Goal: Task Accomplishment & Management: Manage account settings

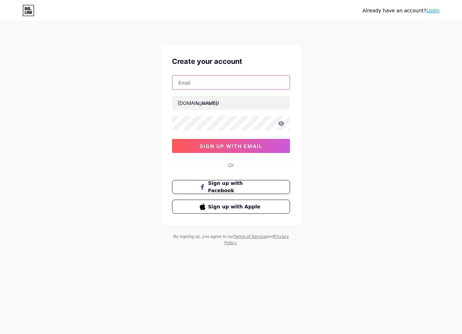
click at [211, 85] on input "text" at bounding box center [230, 82] width 117 height 14
type input "hentaicrew48@gmail.com"
click at [218, 102] on input "text" at bounding box center [230, 103] width 117 height 14
type input "bwintoto"
click at [282, 124] on icon at bounding box center [281, 123] width 6 height 5
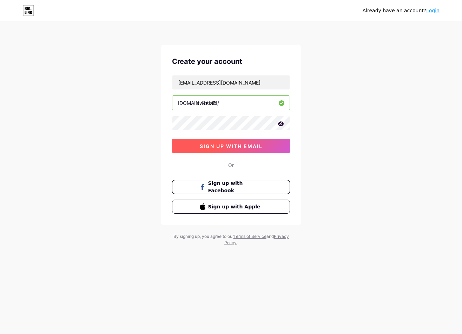
click at [250, 146] on span "sign up with email" at bounding box center [231, 146] width 63 height 6
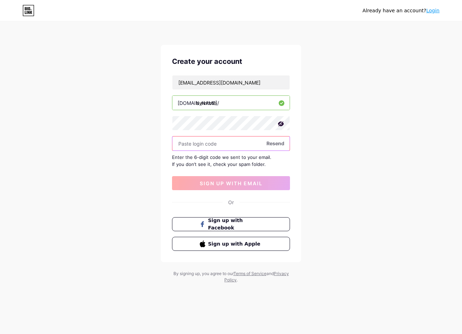
click at [253, 146] on input "text" at bounding box center [230, 144] width 117 height 14
paste input "642820"
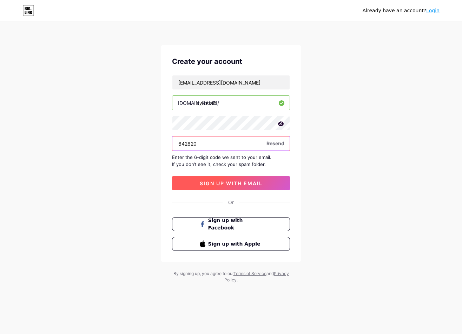
type input "642820"
click at [253, 186] on span "sign up with email" at bounding box center [231, 183] width 63 height 6
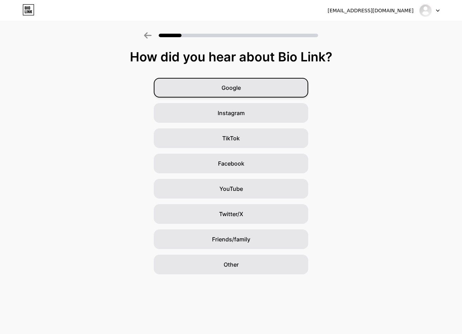
click at [243, 95] on div "Google" at bounding box center [231, 88] width 154 height 20
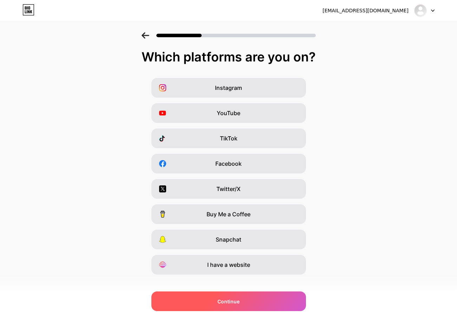
click at [258, 298] on div "Continue" at bounding box center [228, 301] width 154 height 20
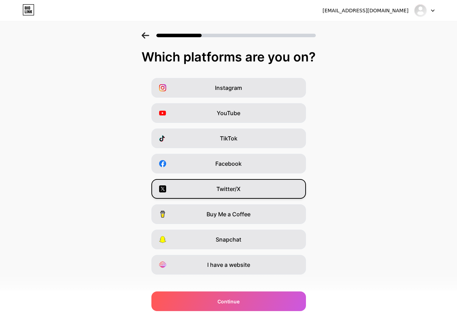
click at [261, 190] on div "Twitter/X" at bounding box center [228, 189] width 154 height 20
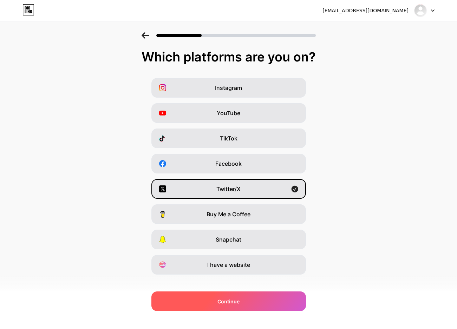
click at [259, 295] on div "Continue" at bounding box center [228, 301] width 154 height 20
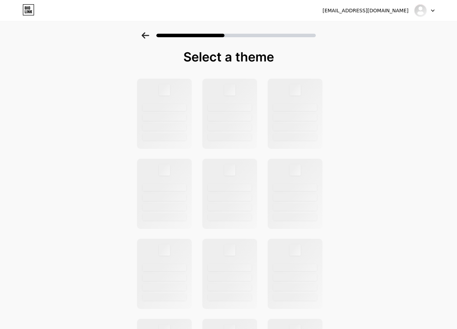
click at [149, 38] on icon at bounding box center [145, 35] width 8 height 6
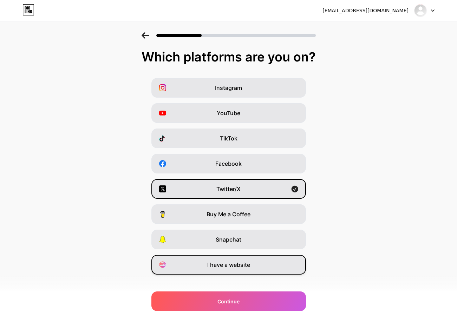
click at [225, 270] on div "I have a website" at bounding box center [228, 265] width 154 height 20
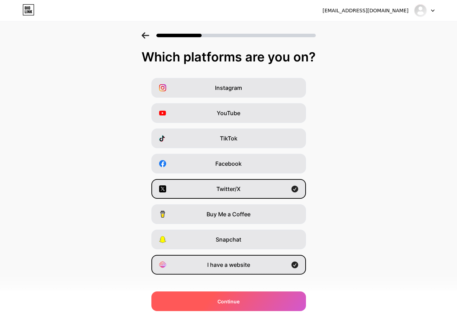
click at [231, 297] on div "Continue" at bounding box center [228, 301] width 154 height 20
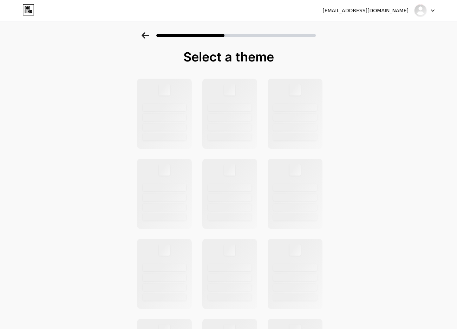
click at [144, 36] on div at bounding box center [228, 33] width 457 height 25
click at [148, 35] on icon at bounding box center [144, 35] width 7 height 6
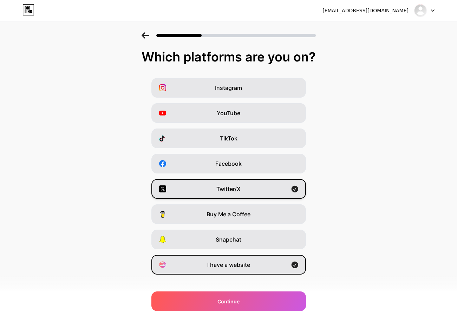
click at [298, 187] on icon at bounding box center [294, 189] width 7 height 7
click at [279, 312] on div "hentaicrew48@gmail.com Logout Link Copied Which platforms are you on? Instagram…" at bounding box center [228, 169] width 457 height 338
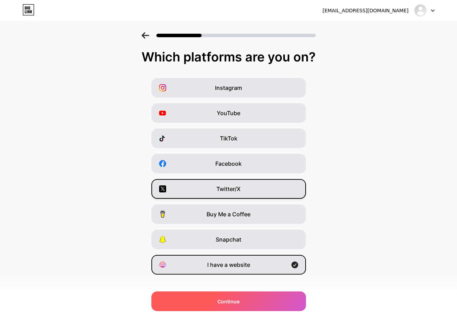
click at [278, 302] on div "Continue" at bounding box center [228, 301] width 154 height 20
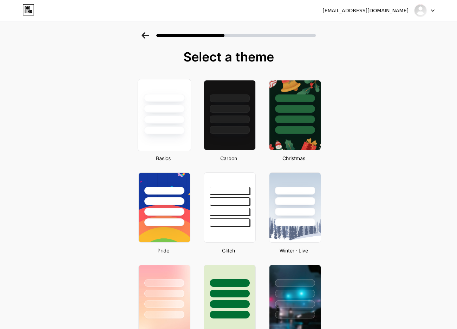
click at [188, 119] on div at bounding box center [164, 106] width 53 height 55
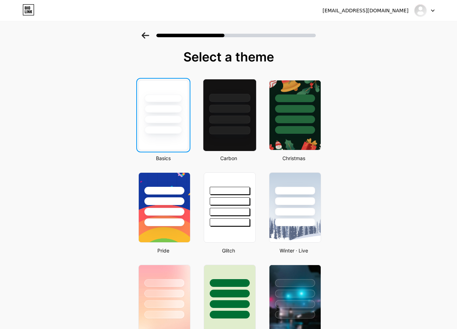
click at [229, 119] on div at bounding box center [229, 119] width 41 height 8
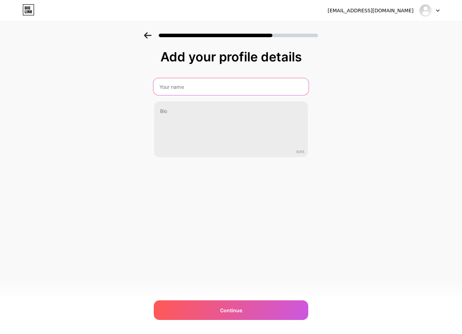
click at [196, 84] on input "text" at bounding box center [230, 86] width 155 height 17
type input "Bwintoto"
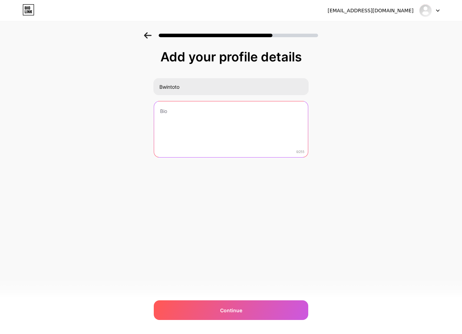
click at [218, 131] on textarea at bounding box center [231, 129] width 154 height 57
click at [204, 120] on textarea at bounding box center [230, 129] width 155 height 57
type textarea "Link"
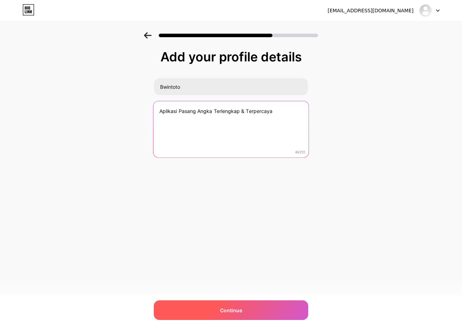
type textarea "Aplikasi Pasang Angka Terlengkap & Terpercaya"
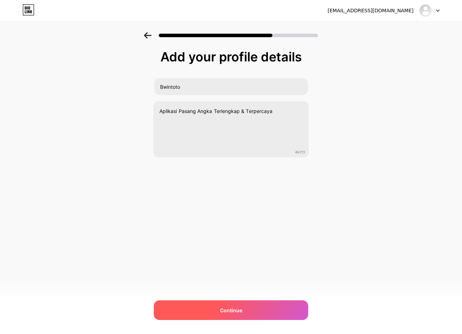
click at [212, 302] on div "Continue" at bounding box center [231, 310] width 154 height 20
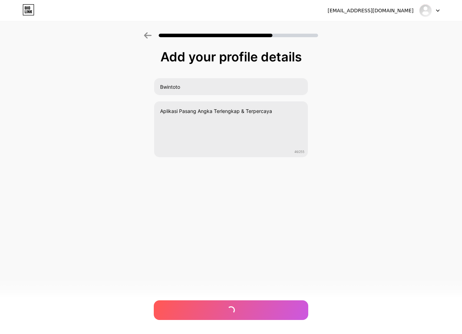
drag, startPoint x: 212, startPoint y: 302, endPoint x: 193, endPoint y: 299, distance: 18.9
click at [193, 299] on div "hentaicrew48@gmail.com Logout Link Copied Add your profile details Bwintoto Apl…" at bounding box center [231, 167] width 462 height 334
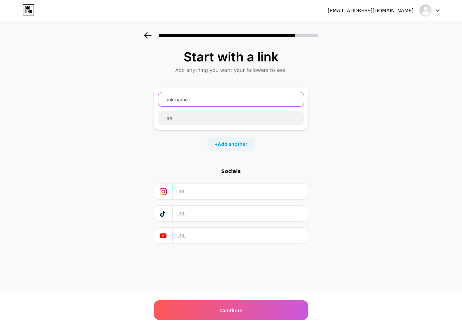
click at [193, 98] on input "text" at bounding box center [230, 99] width 145 height 14
click at [184, 186] on input "text" at bounding box center [239, 192] width 127 height 16
click at [162, 188] on icon at bounding box center [163, 191] width 7 height 7
drag, startPoint x: 175, startPoint y: 102, endPoint x: 176, endPoint y: 106, distance: 4.3
click at [175, 102] on input "text" at bounding box center [230, 99] width 145 height 14
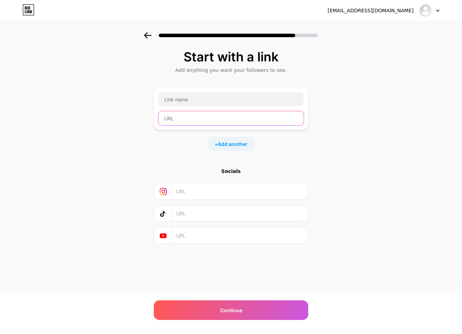
click at [176, 115] on input "text" at bounding box center [230, 118] width 145 height 14
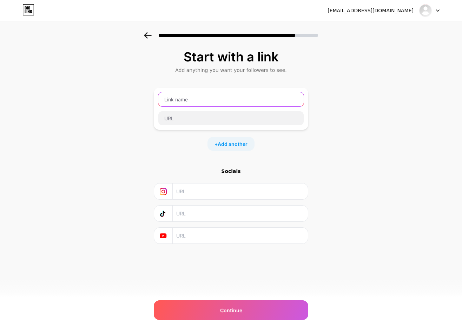
click at [185, 96] on input "text" at bounding box center [230, 99] width 145 height 14
click at [181, 106] on input "text" at bounding box center [230, 99] width 145 height 14
drag, startPoint x: 203, startPoint y: 105, endPoint x: 208, endPoint y: 103, distance: 5.2
click at [204, 105] on input "text" at bounding box center [230, 99] width 145 height 14
click at [208, 103] on input "text" at bounding box center [230, 99] width 145 height 14
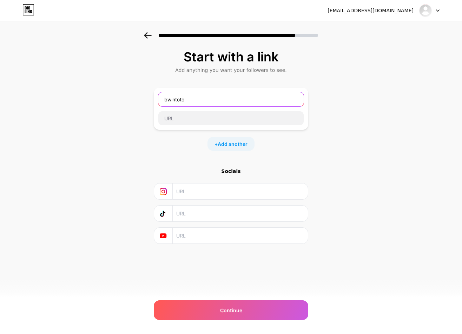
type input "bwintoto"
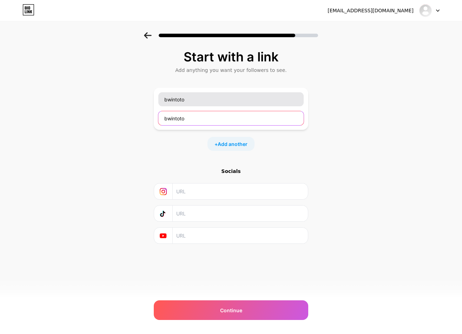
type input "bwintoto"
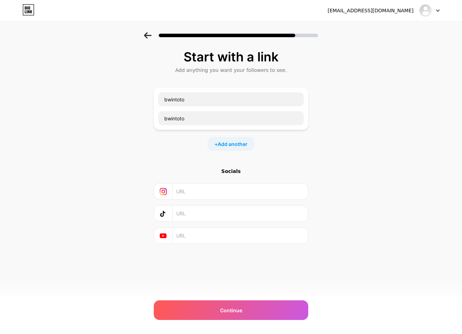
click at [207, 195] on input "text" at bounding box center [239, 192] width 127 height 16
click at [197, 218] on input "text" at bounding box center [239, 214] width 127 height 16
drag, startPoint x: 205, startPoint y: 238, endPoint x: 224, endPoint y: 295, distance: 60.7
click at [206, 241] on input "text" at bounding box center [239, 236] width 127 height 16
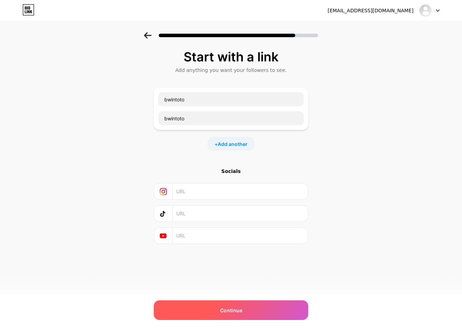
click at [234, 309] on span "Continue" at bounding box center [231, 310] width 22 height 7
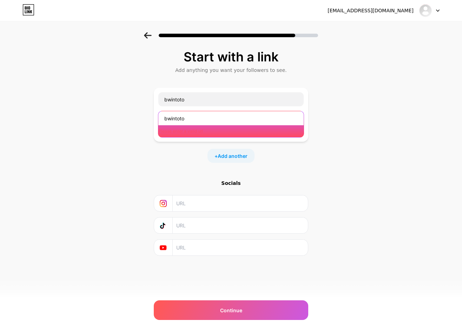
click at [199, 115] on input "bwintoto" at bounding box center [230, 118] width 145 height 14
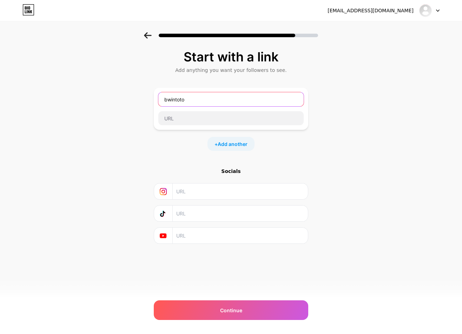
click at [217, 95] on input "bwintoto" at bounding box center [230, 99] width 145 height 14
click at [348, 124] on div "Start with a link Add anything you want your followers to see. + Add another So…" at bounding box center [231, 155] width 462 height 247
click at [221, 99] on input "text" at bounding box center [230, 99] width 145 height 14
type input "Login"
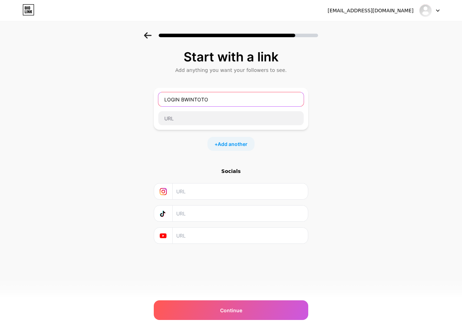
type input "LOGIN BWINTOTO"
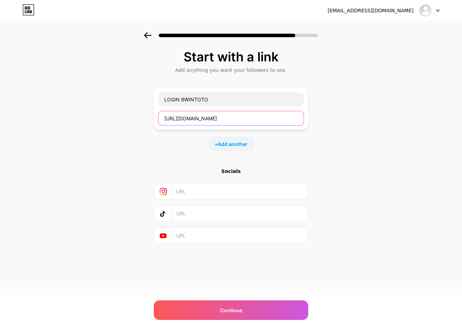
type input "https://rebrand.ly/bwinlogin"
click at [239, 144] on span "Add another" at bounding box center [233, 143] width 30 height 7
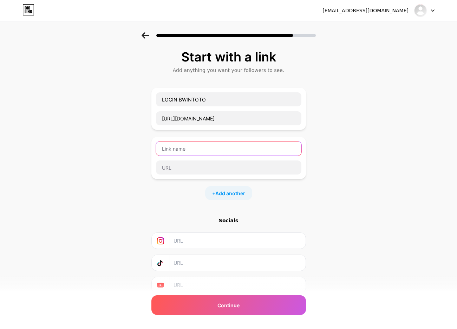
click at [230, 147] on input "text" at bounding box center [228, 148] width 145 height 14
type input "LOGIN"
type input "DAFTAR BWINTOTO"
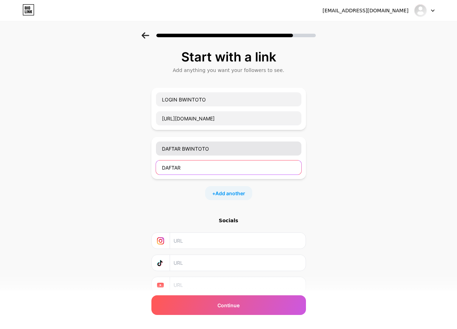
type input "DAFTAR"
type input "https://rebrand.ly/bwindaftar"
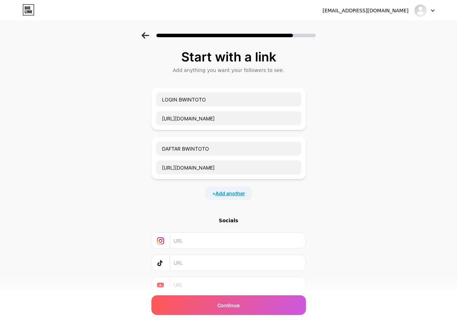
click at [229, 190] on span "Add another" at bounding box center [230, 193] width 30 height 7
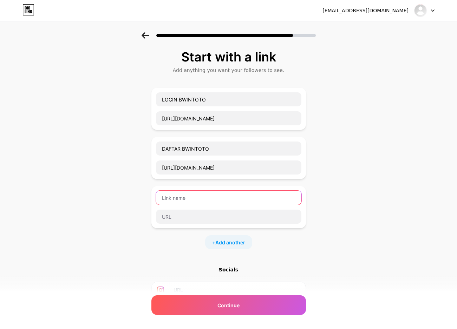
click at [208, 196] on input "text" at bounding box center [228, 198] width 145 height 14
type input "LIVECHAT BWINTOTO"
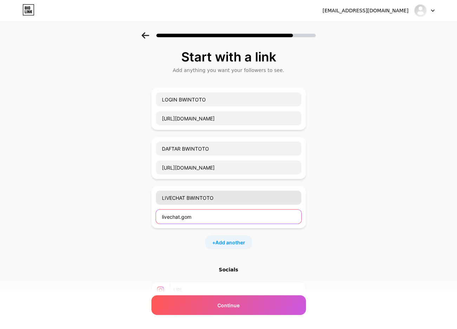
type input "livechat.go"
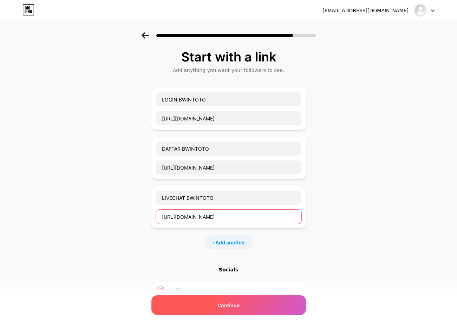
type input "https://livechat.com"
click at [253, 307] on div "Continue" at bounding box center [228, 305] width 154 height 20
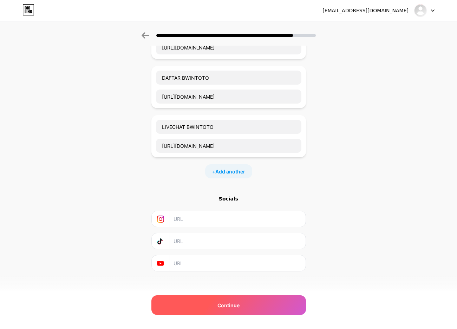
scroll to position [77, 0]
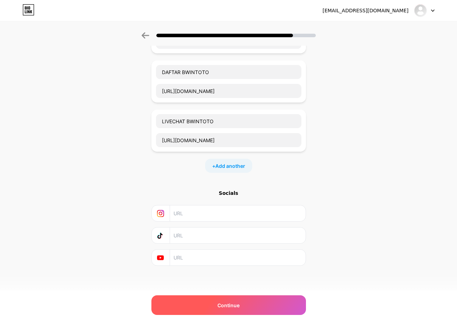
click at [268, 300] on div "Continue" at bounding box center [228, 305] width 154 height 20
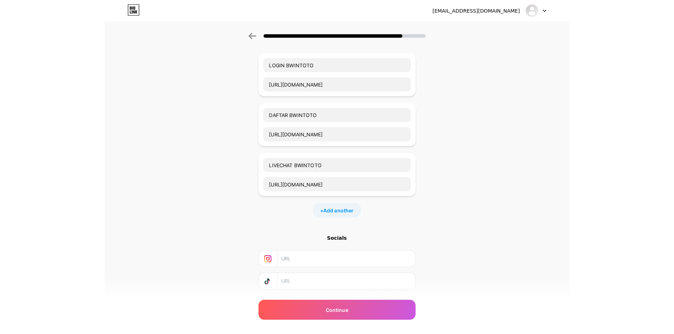
scroll to position [0, 0]
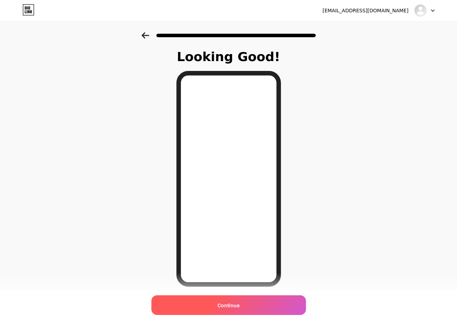
click at [250, 306] on div "Continue" at bounding box center [228, 305] width 154 height 20
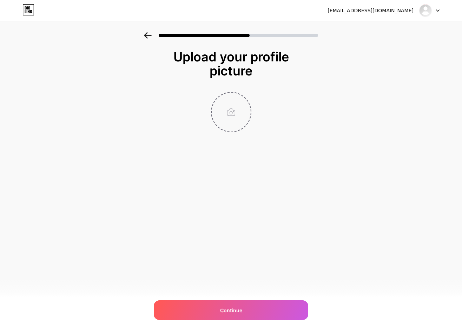
click at [223, 120] on input "file" at bounding box center [231, 112] width 39 height 39
type input "C:\fakepath\tumblr.jpg"
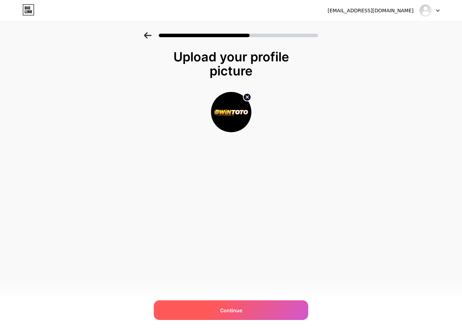
click at [271, 312] on div "Continue" at bounding box center [231, 310] width 154 height 20
click at [248, 311] on div "Continue" at bounding box center [231, 310] width 154 height 20
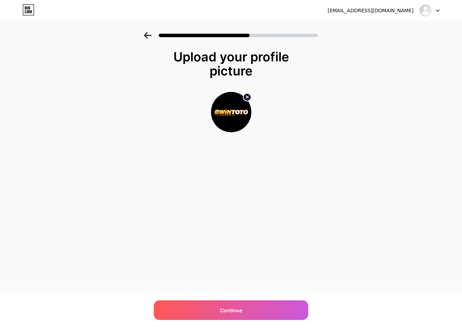
click at [318, 233] on div "hentaicrew48@gmail.com Logout Link Copied Upload your profile picture Continue" at bounding box center [231, 167] width 462 height 334
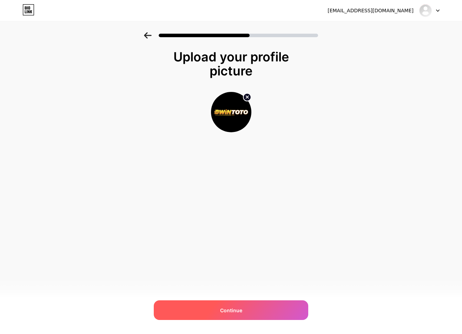
click at [254, 307] on div "Continue" at bounding box center [231, 310] width 154 height 20
click at [231, 306] on div "Continue" at bounding box center [231, 310] width 154 height 20
click at [197, 305] on div "Continue" at bounding box center [231, 310] width 154 height 20
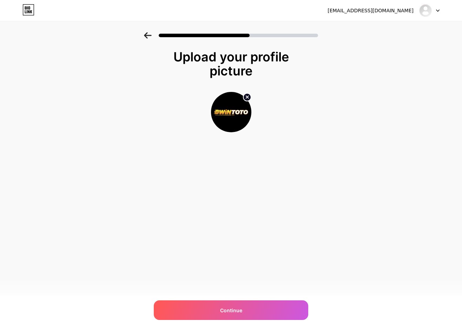
click at [282, 328] on div "hentaicrew48@gmail.com Logout Link Copied Upload your profile picture Continue" at bounding box center [231, 167] width 462 height 334
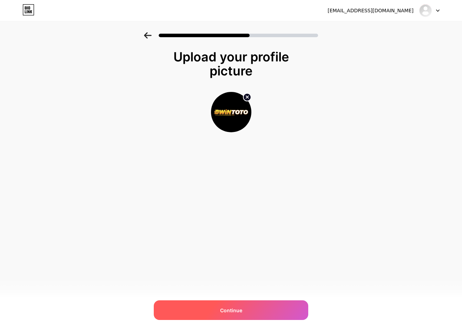
click at [279, 315] on div "Continue" at bounding box center [231, 310] width 154 height 20
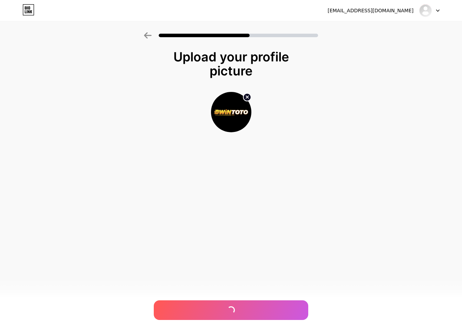
click at [279, 310] on div at bounding box center [231, 310] width 154 height 20
click at [240, 114] on img at bounding box center [231, 112] width 40 height 40
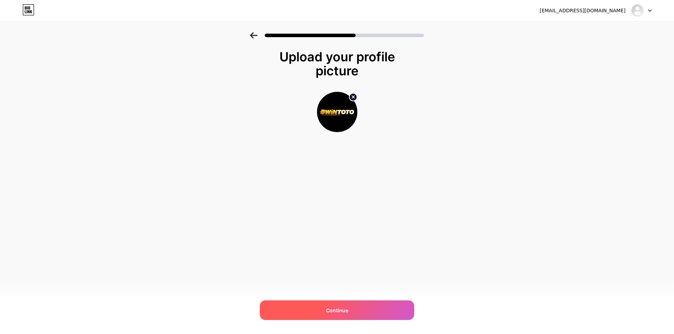
click at [365, 309] on div "Continue" at bounding box center [337, 311] width 154 height 20
click at [365, 309] on div at bounding box center [337, 311] width 154 height 20
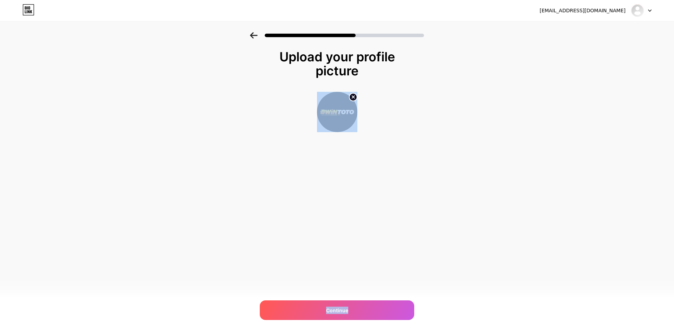
click at [461, 160] on div "Upload your profile picture Continue" at bounding box center [337, 99] width 674 height 135
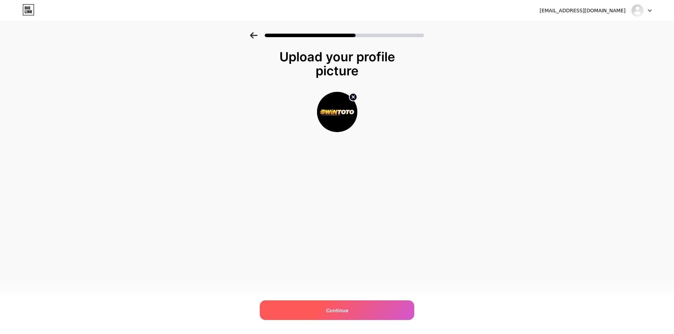
click at [316, 305] on div "Continue" at bounding box center [337, 311] width 154 height 20
click at [317, 306] on div "Continue" at bounding box center [337, 311] width 154 height 20
click at [318, 307] on div "Continue" at bounding box center [337, 311] width 154 height 20
click at [320, 307] on div at bounding box center [337, 311] width 154 height 20
click at [320, 307] on div "Continue" at bounding box center [337, 311] width 154 height 20
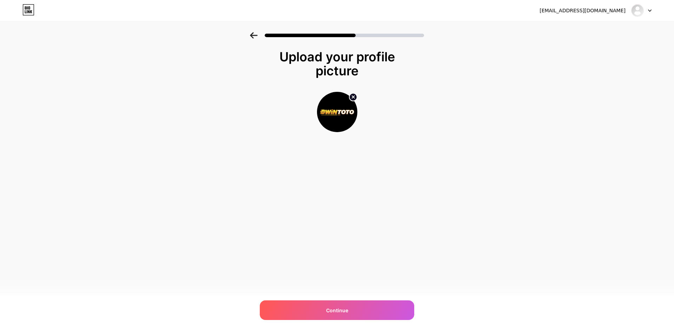
click at [461, 15] on div "[EMAIL_ADDRESS][DOMAIN_NAME]" at bounding box center [595, 10] width 112 height 13
click at [461, 13] on div "[EMAIL_ADDRESS][DOMAIN_NAME]" at bounding box center [582, 10] width 86 height 7
click at [461, 15] on div at bounding box center [641, 10] width 20 height 13
click at [461, 9] on img at bounding box center [637, 10] width 11 height 11
click at [331, 101] on input "file" at bounding box center [337, 112] width 39 height 39
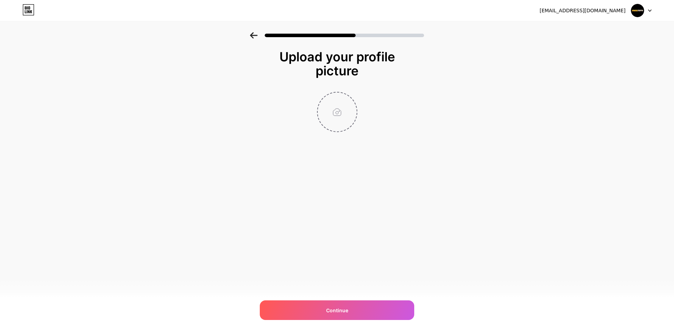
type input "C:\fakepath\tumblr.jpg"
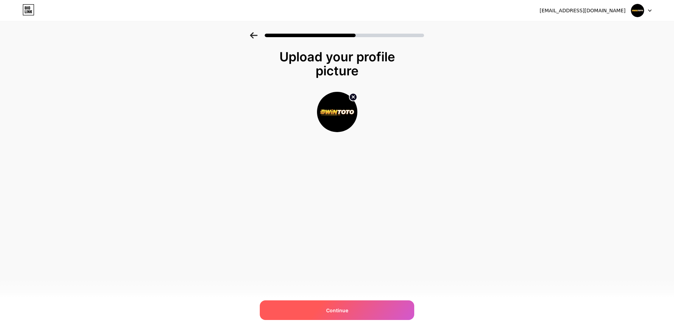
click at [339, 311] on span "Continue" at bounding box center [337, 310] width 22 height 7
click at [345, 318] on div "Continue" at bounding box center [337, 311] width 154 height 20
click at [342, 310] on div at bounding box center [337, 311] width 154 height 20
click at [326, 301] on div "Continue" at bounding box center [337, 311] width 154 height 20
click at [332, 309] on div at bounding box center [337, 311] width 154 height 20
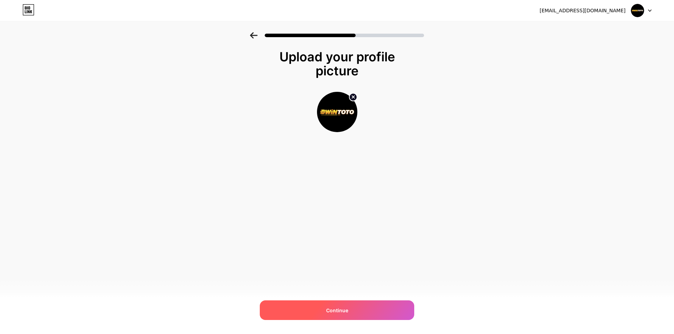
click at [332, 309] on span "Continue" at bounding box center [337, 310] width 22 height 7
click at [347, 303] on div "Continue" at bounding box center [337, 311] width 154 height 20
click at [349, 308] on div at bounding box center [337, 311] width 154 height 20
click at [350, 308] on div "Continue" at bounding box center [337, 311] width 154 height 20
click at [350, 308] on div at bounding box center [337, 311] width 154 height 20
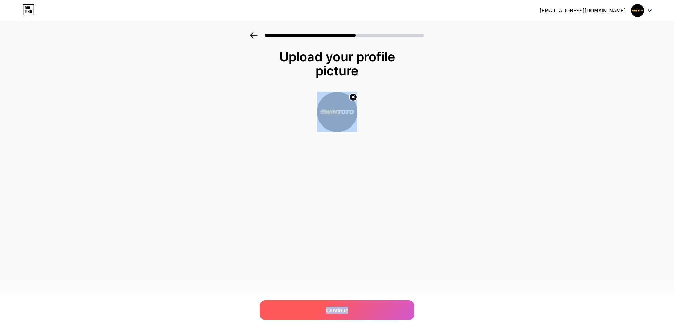
click at [350, 307] on div "Continue" at bounding box center [337, 311] width 154 height 20
click at [349, 307] on div "Continue" at bounding box center [337, 311] width 154 height 20
click at [349, 307] on div at bounding box center [337, 311] width 154 height 20
click at [349, 307] on div "Continue" at bounding box center [337, 311] width 154 height 20
click at [337, 306] on div "Continue" at bounding box center [337, 311] width 154 height 20
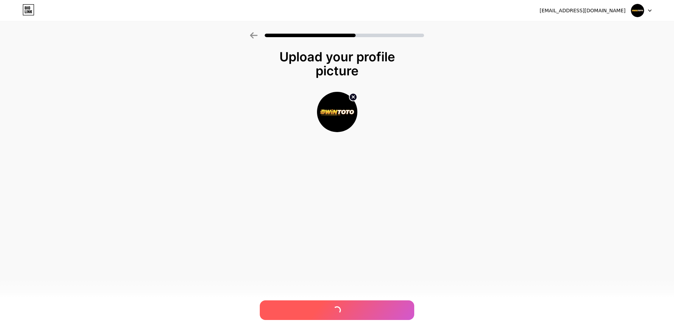
click at [337, 306] on div at bounding box center [337, 311] width 154 height 20
click at [337, 306] on div "Continue" at bounding box center [337, 311] width 154 height 20
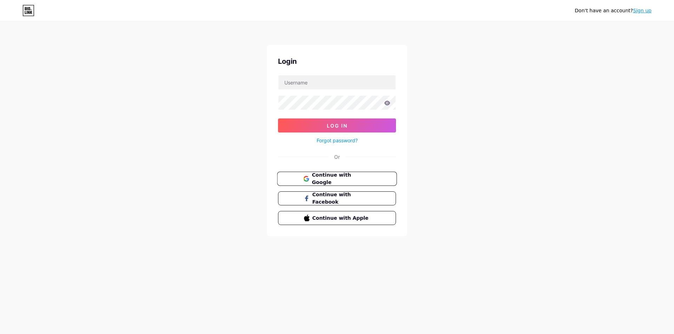
click at [327, 181] on span "Continue with Google" at bounding box center [341, 179] width 59 height 15
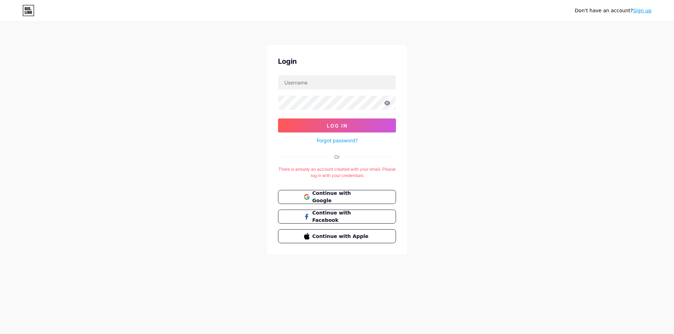
click at [344, 204] on div "Continue with Google Continue with Facebook Continue with Apple" at bounding box center [337, 216] width 118 height 53
click at [343, 201] on button "Continue with Google" at bounding box center [337, 197] width 120 height 14
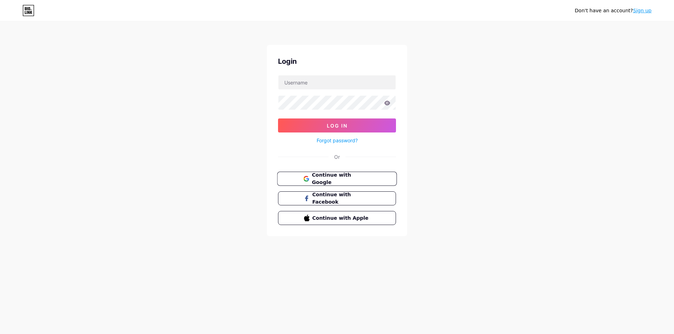
click at [336, 184] on button "Continue with Google" at bounding box center [337, 179] width 120 height 14
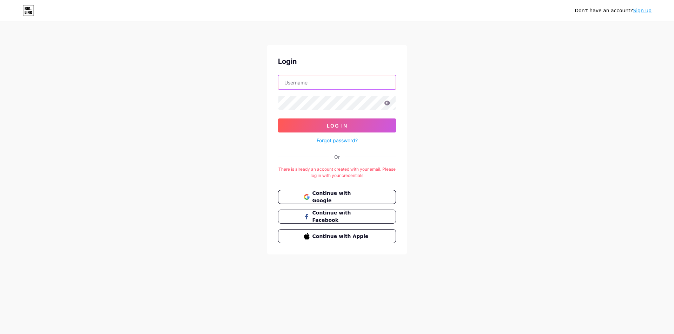
click at [314, 84] on input "text" at bounding box center [336, 82] width 117 height 14
type input "[EMAIL_ADDRESS][DOMAIN_NAME]"
click at [386, 104] on icon at bounding box center [387, 103] width 6 height 5
click at [378, 114] on form "hentaicrew48@gmail.com Log In Forgot password?" at bounding box center [337, 110] width 118 height 70
click at [378, 117] on form "hentaicrew48@gmail.com Log In Forgot password?" at bounding box center [337, 110] width 118 height 70
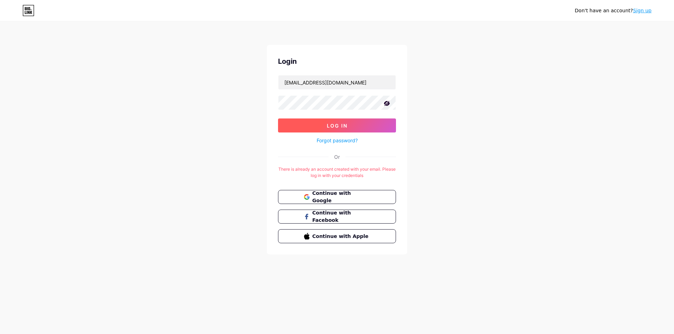
click at [380, 121] on button "Log In" at bounding box center [337, 126] width 118 height 14
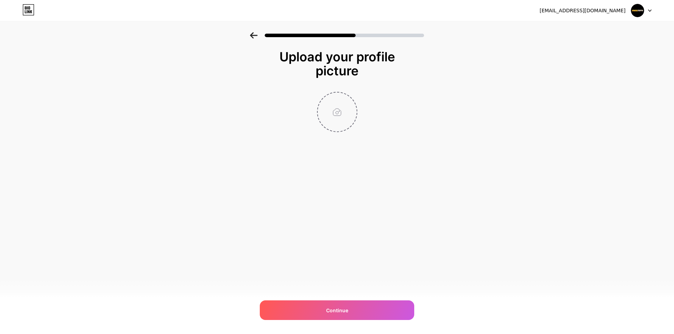
click at [328, 113] on input "file" at bounding box center [337, 112] width 39 height 39
type input "C:\fakepath\tumblr.jpg"
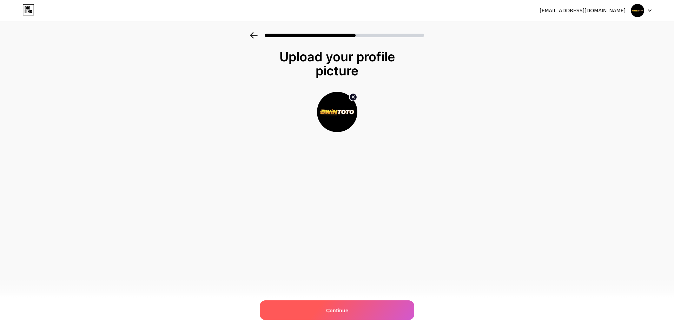
click at [362, 305] on div "Continue" at bounding box center [337, 311] width 154 height 20
click at [344, 316] on div "Continue" at bounding box center [337, 311] width 154 height 20
click at [644, 12] on div at bounding box center [641, 10] width 20 height 13
click at [454, 76] on div "Upload your profile picture Continue" at bounding box center [337, 99] width 674 height 135
click at [328, 121] on img at bounding box center [337, 112] width 40 height 40
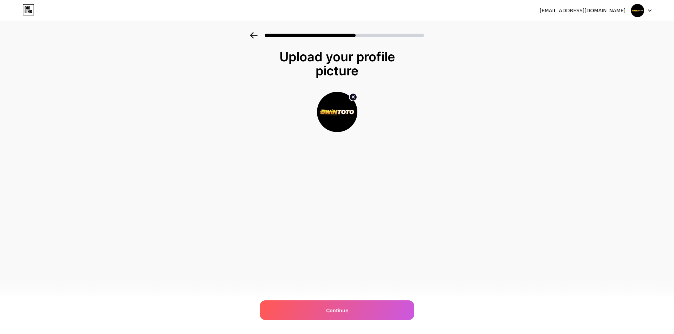
click at [354, 99] on circle at bounding box center [353, 97] width 8 height 8
click at [337, 115] on input "file" at bounding box center [337, 112] width 39 height 39
type input "C:\fakepath\bwinfav.png"
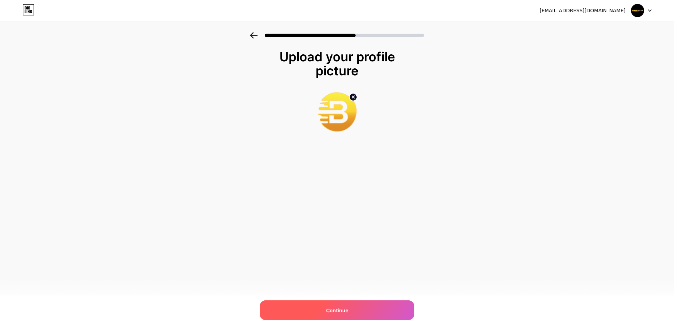
click at [386, 312] on div "Continue" at bounding box center [337, 311] width 154 height 20
click at [386, 311] on div "Continue" at bounding box center [337, 311] width 154 height 20
click at [645, 10] on div at bounding box center [641, 10] width 20 height 13
click at [323, 291] on div "hentaicrew48@gmail.com Logout Link Copied Upload your profile picture Continue" at bounding box center [337, 167] width 674 height 334
click at [323, 304] on div "Continue" at bounding box center [337, 311] width 154 height 20
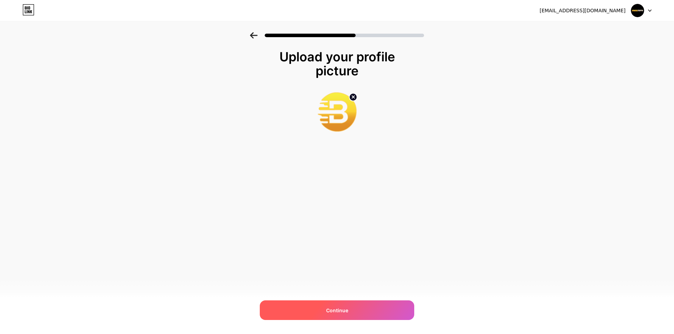
click at [347, 314] on div "Continue" at bounding box center [337, 311] width 154 height 20
click at [347, 314] on div at bounding box center [337, 311] width 154 height 20
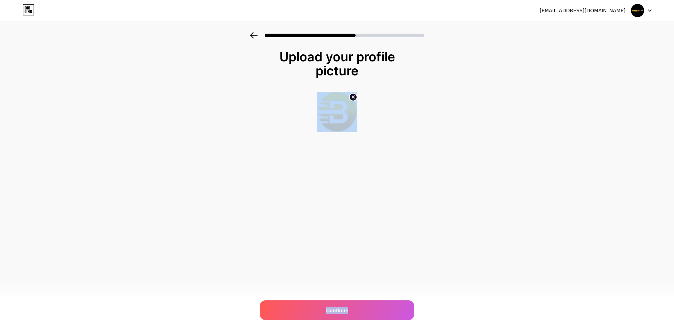
click at [351, 96] on circle at bounding box center [353, 97] width 8 height 8
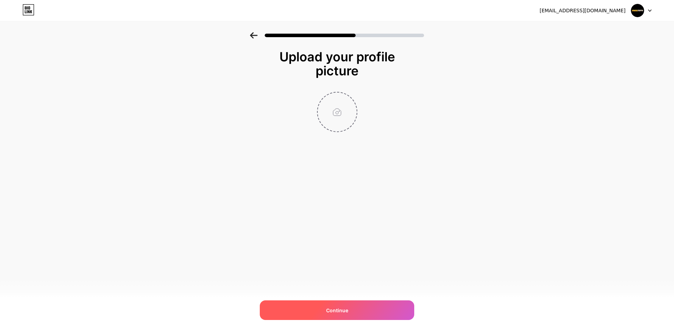
click at [348, 316] on div "Continue" at bounding box center [337, 311] width 154 height 20
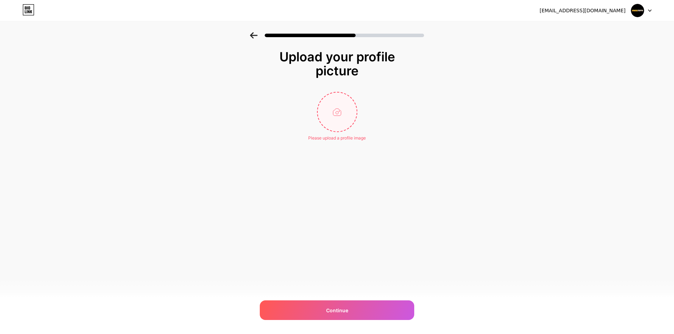
click at [331, 296] on div "hentaicrew48@gmail.com Logout Link Copied Upload your profile picture Please up…" at bounding box center [337, 167] width 674 height 334
click at [331, 297] on div "hentaicrew48@gmail.com Logout Link Copied Upload your profile picture Please up…" at bounding box center [337, 167] width 674 height 334
click at [334, 303] on div "Continue" at bounding box center [337, 311] width 154 height 20
click at [336, 119] on input "file" at bounding box center [337, 112] width 39 height 39
type input "C:\fakepath\bwintoto png.png"
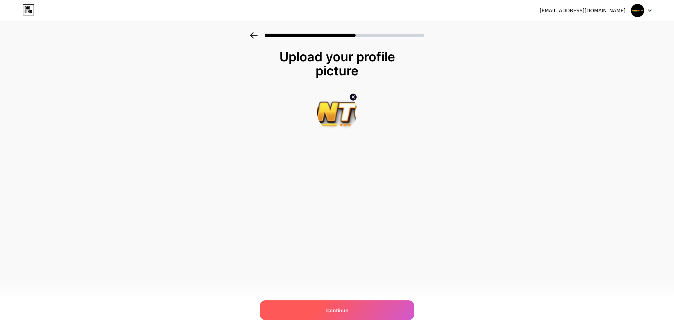
click at [355, 313] on div "Continue" at bounding box center [337, 311] width 154 height 20
click at [354, 308] on div "Continue" at bounding box center [337, 311] width 154 height 20
click at [355, 309] on div at bounding box center [337, 311] width 154 height 20
click at [355, 307] on div at bounding box center [337, 311] width 154 height 20
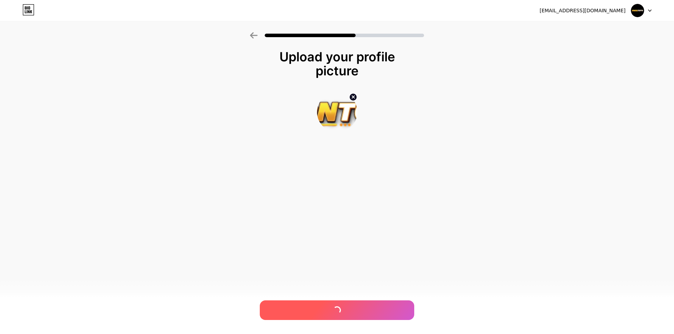
click at [355, 307] on div at bounding box center [337, 311] width 154 height 20
click at [352, 95] on circle at bounding box center [353, 97] width 8 height 8
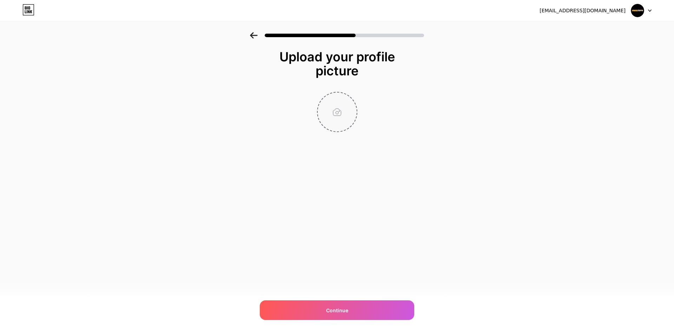
click at [341, 104] on input "file" at bounding box center [337, 112] width 39 height 39
type input "C:\fakepath\tumblr.jpg"
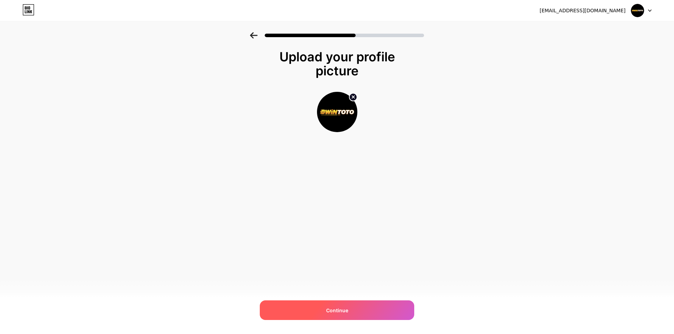
click at [362, 301] on div "Continue" at bounding box center [337, 311] width 154 height 20
click at [360, 307] on div "Continue" at bounding box center [337, 311] width 154 height 20
click at [334, 313] on span "Continue" at bounding box center [337, 310] width 22 height 7
click at [334, 313] on span at bounding box center [337, 310] width 8 height 8
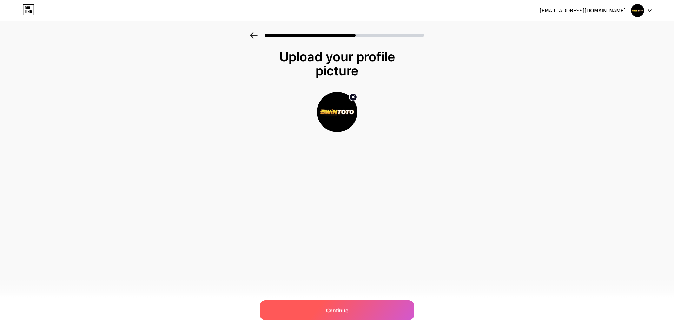
click at [334, 313] on span "Continue" at bounding box center [337, 310] width 22 height 7
click at [312, 308] on div "Continue" at bounding box center [337, 311] width 154 height 20
click at [391, 299] on div "hentaicrew48@gmail.com Logout Link Copied Upload your profile picture Continue" at bounding box center [337, 167] width 674 height 334
click at [387, 305] on div "Continue" at bounding box center [337, 311] width 154 height 20
